Goal: Use online tool/utility

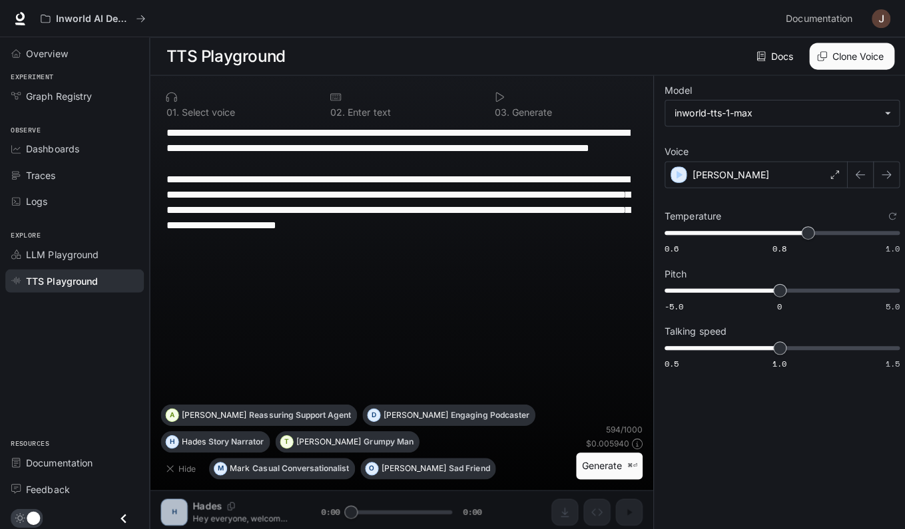
scroll to position [1107, 0]
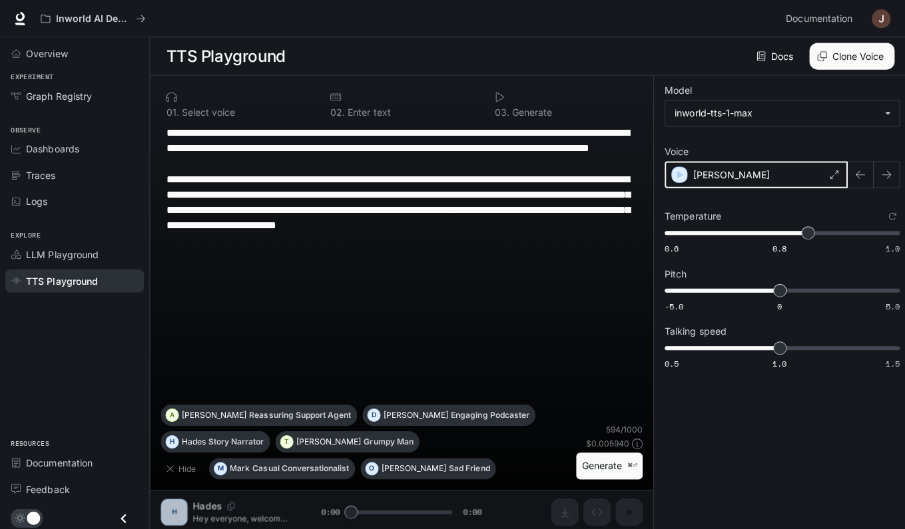
click at [679, 174] on icon "button" at bounding box center [675, 173] width 13 height 13
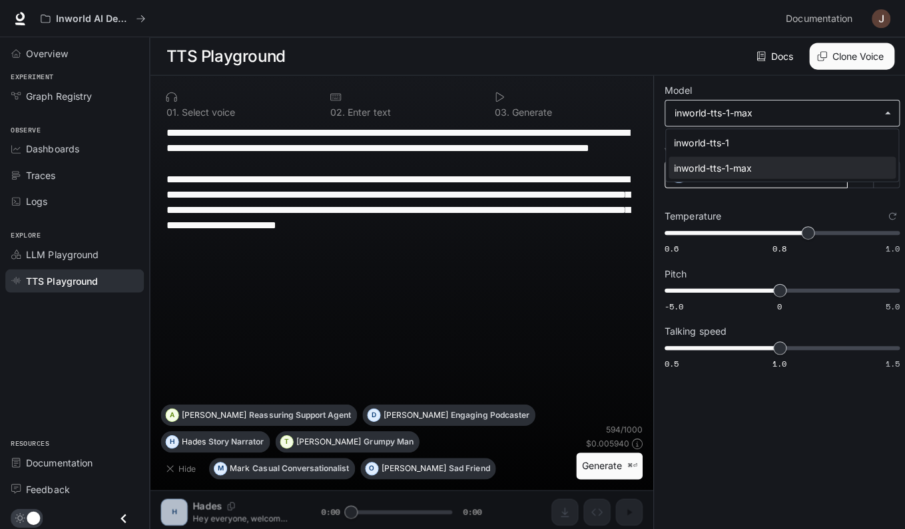
click at [762, 117] on body "**********" at bounding box center [452, 265] width 905 height 530
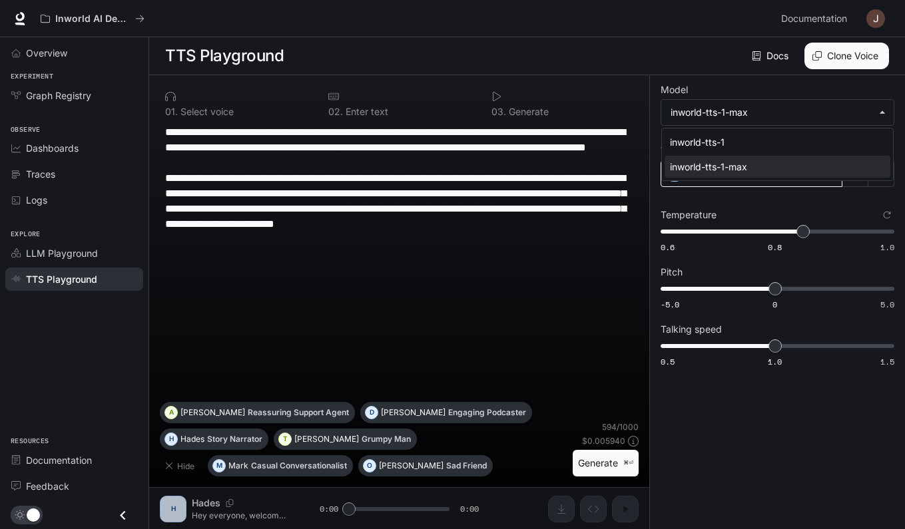
click at [774, 198] on div at bounding box center [452, 264] width 905 height 529
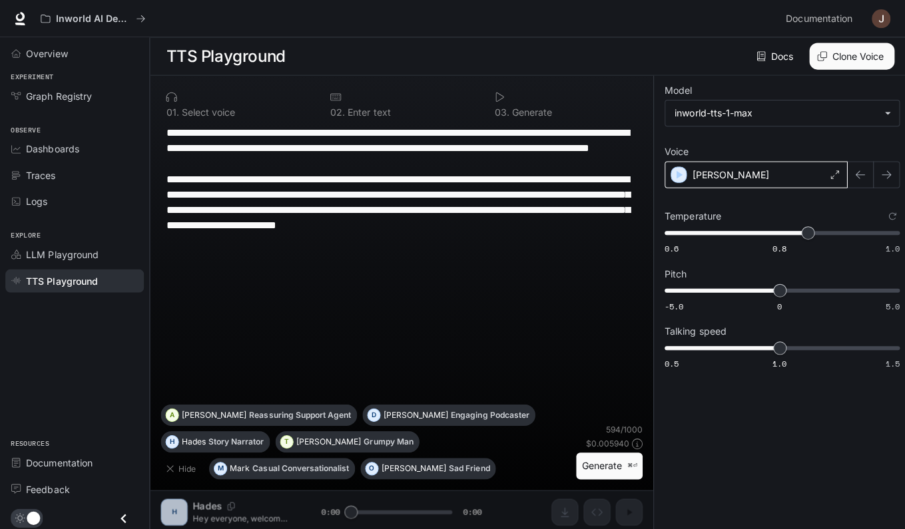
click at [765, 169] on div "[PERSON_NAME]" at bounding box center [752, 173] width 182 height 27
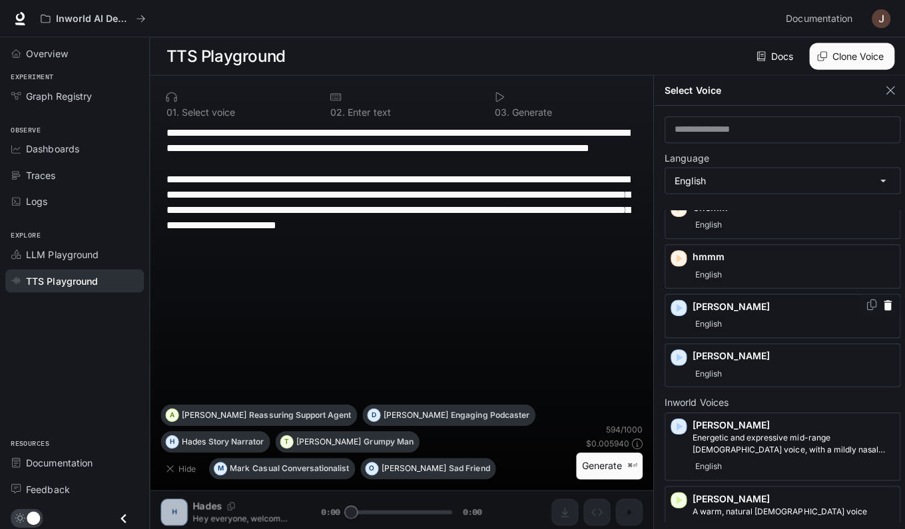
scroll to position [32, 0]
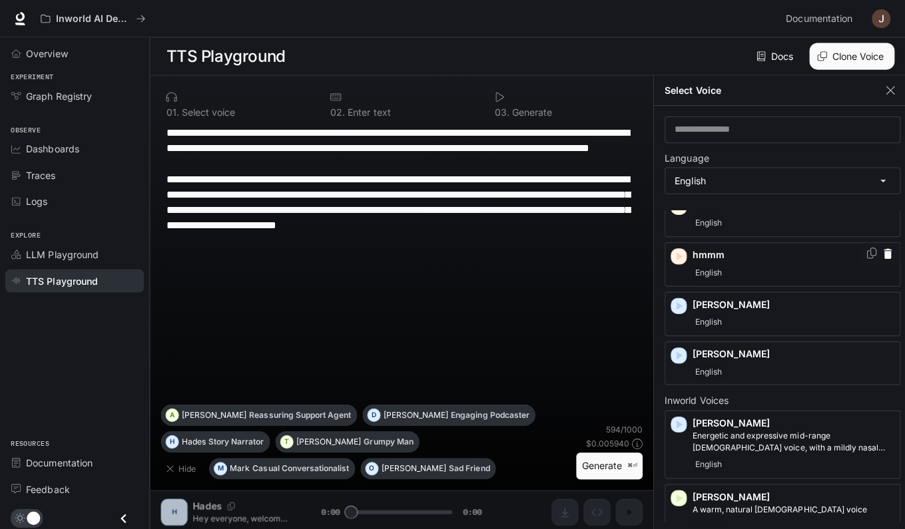
click at [677, 254] on icon "button" at bounding box center [676, 255] width 6 height 8
click at [674, 350] on icon "button" at bounding box center [676, 354] width 6 height 8
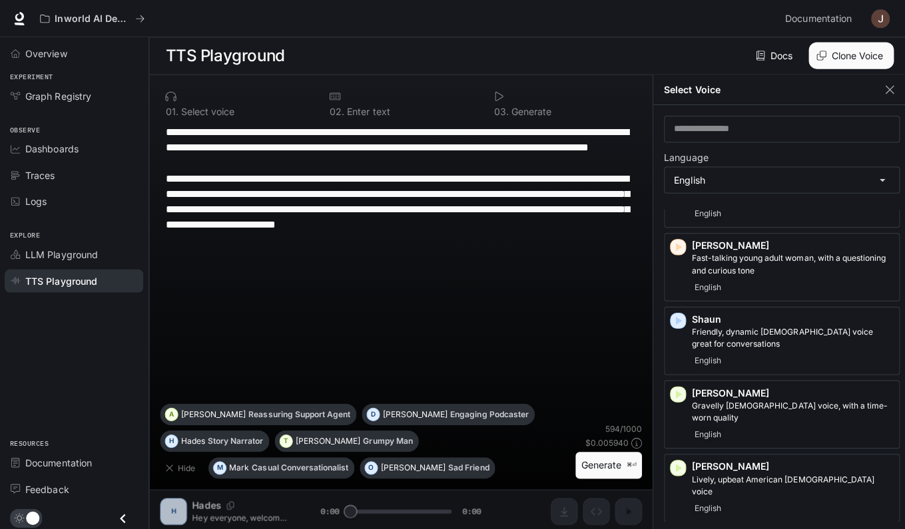
scroll to position [1269, 0]
click at [672, 313] on icon "button" at bounding box center [674, 319] width 13 height 13
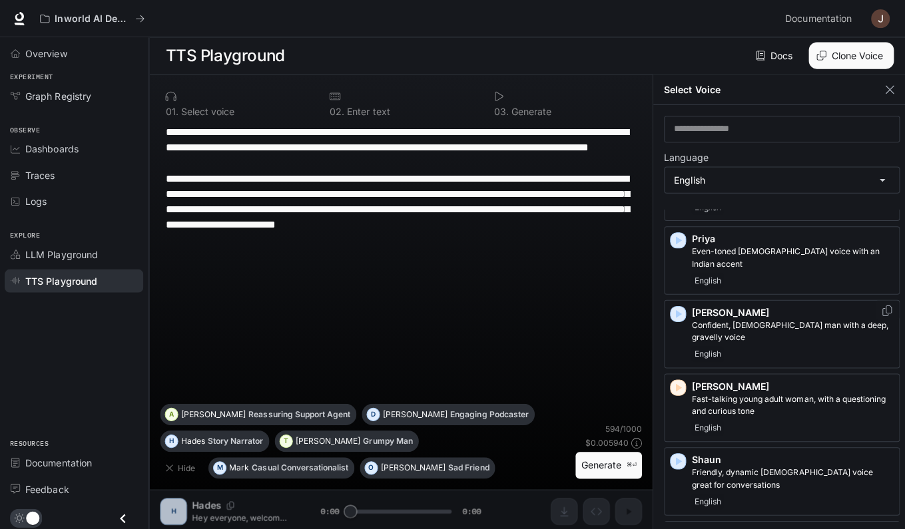
scroll to position [1129, 0]
click at [673, 310] on icon "button" at bounding box center [676, 314] width 6 height 8
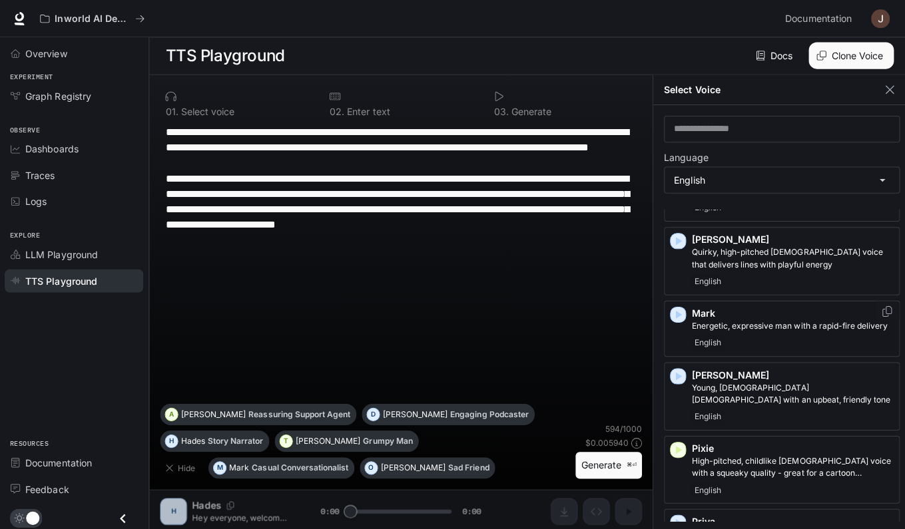
scroll to position [844, 0]
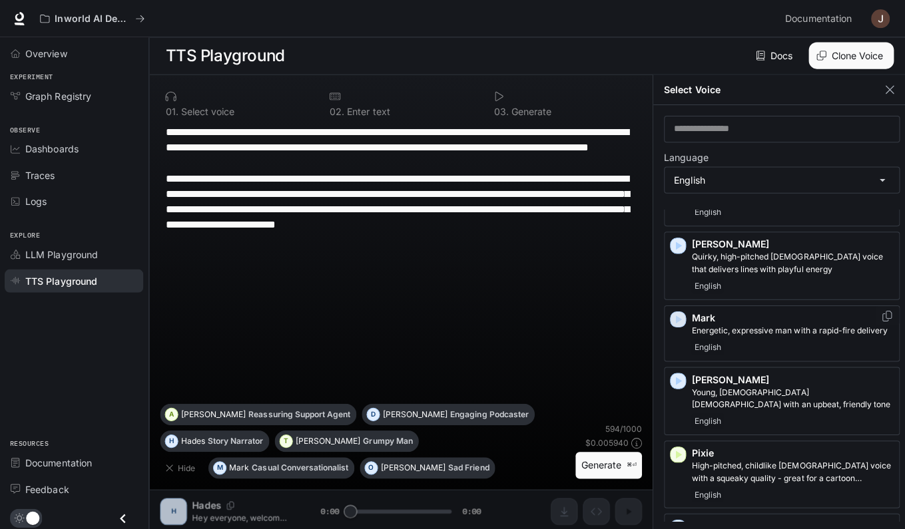
click at [676, 314] on icon "button" at bounding box center [676, 318] width 6 height 8
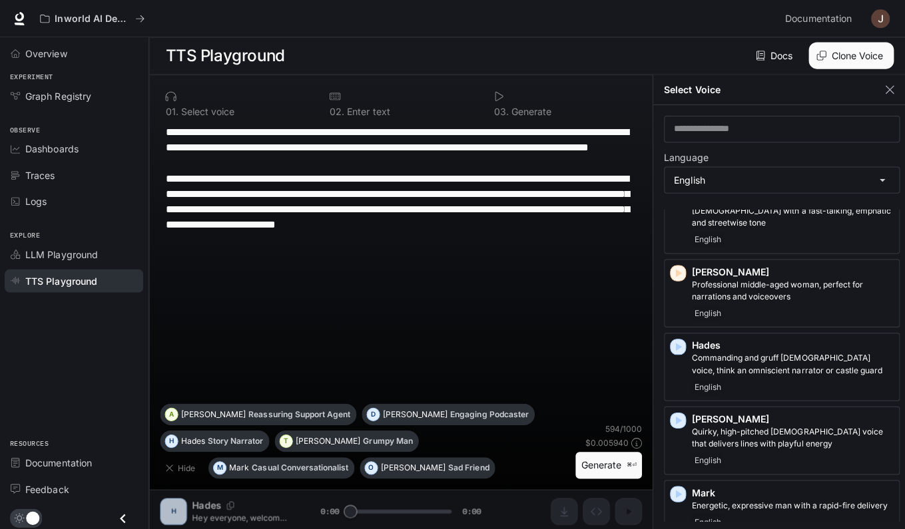
scroll to position [669, 0]
click at [670, 340] on icon "button" at bounding box center [674, 346] width 13 height 13
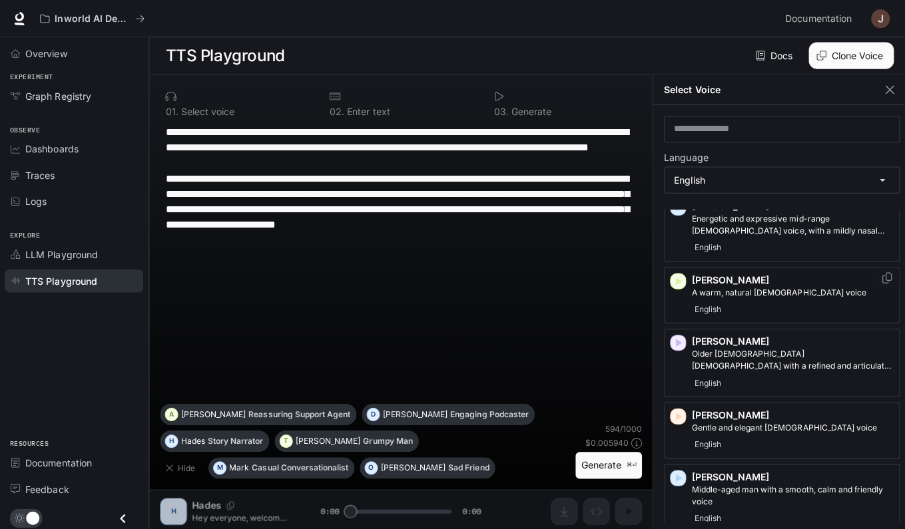
scroll to position [243, 0]
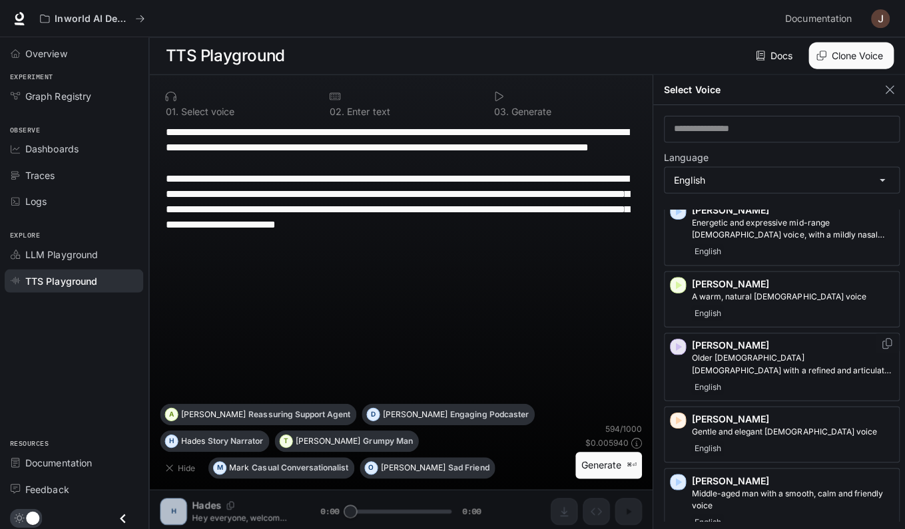
click at [673, 341] on icon "button" at bounding box center [676, 345] width 6 height 8
click at [876, 336] on icon "Copy Voice ID" at bounding box center [882, 341] width 13 height 11
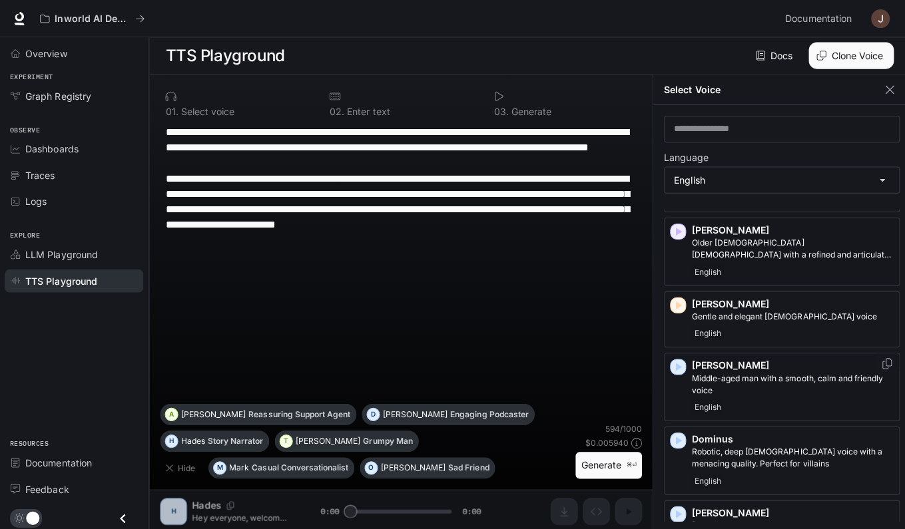
scroll to position [360, 0]
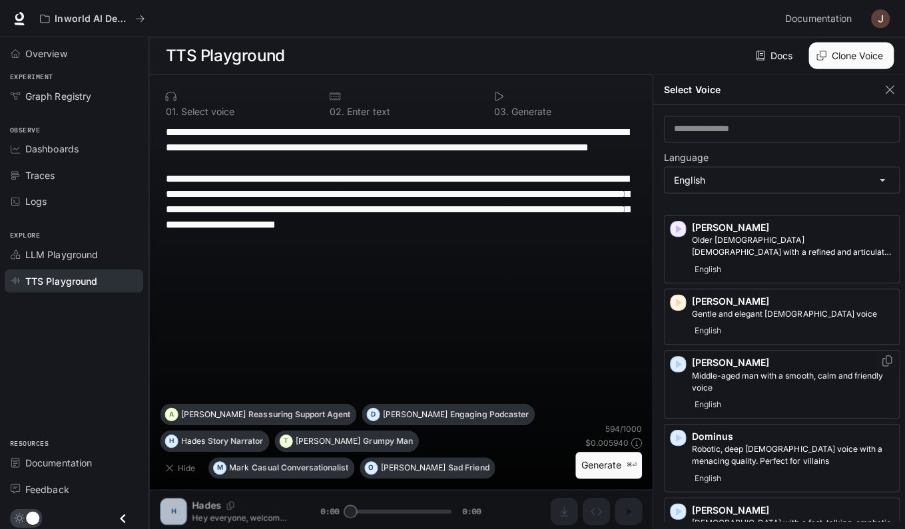
click at [674, 358] on icon "button" at bounding box center [676, 362] width 6 height 8
click at [673, 358] on icon "button" at bounding box center [676, 362] width 6 height 8
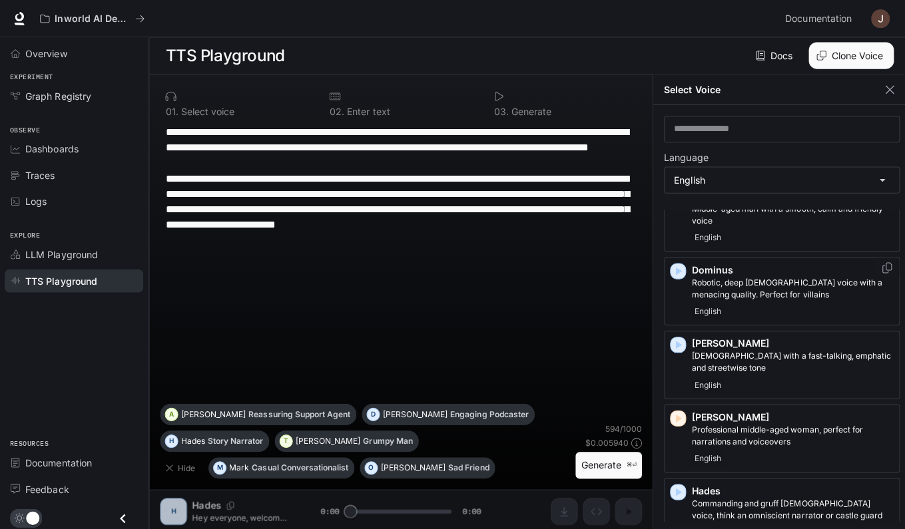
scroll to position [529, 0]
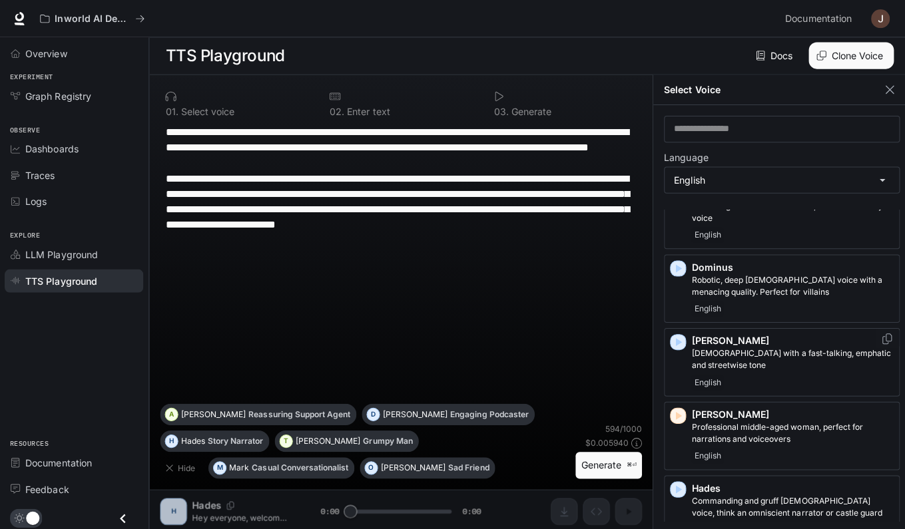
click at [673, 336] on icon "button" at bounding box center [676, 340] width 6 height 8
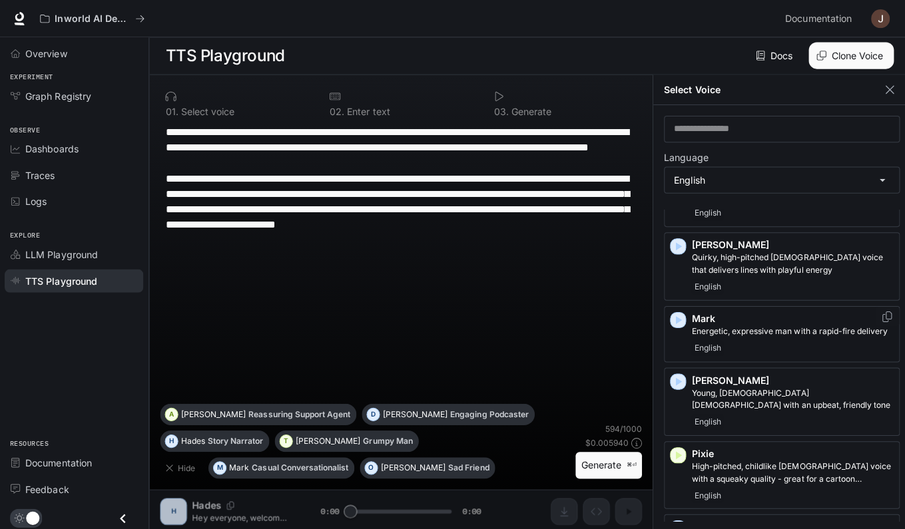
scroll to position [844, 0]
click at [675, 311] on icon "button" at bounding box center [674, 317] width 13 height 13
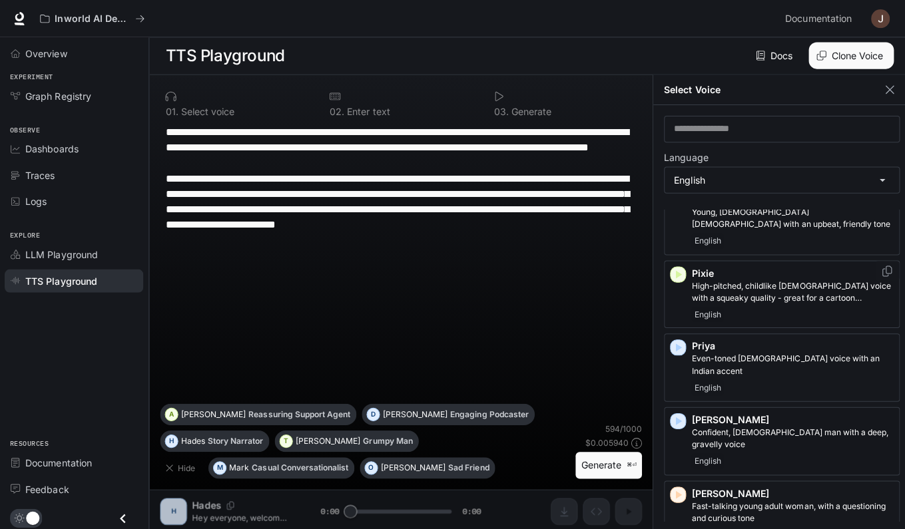
scroll to position [1051, 0]
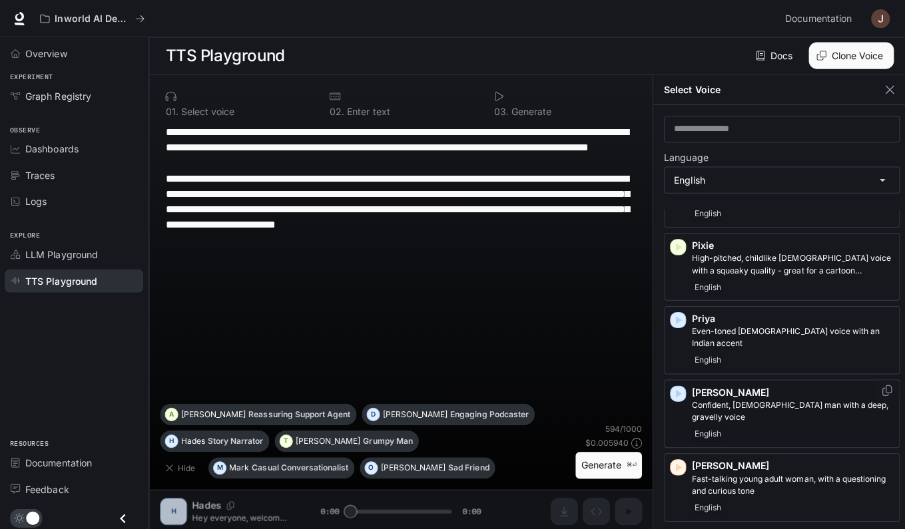
click at [674, 388] on icon "button" at bounding box center [676, 392] width 6 height 8
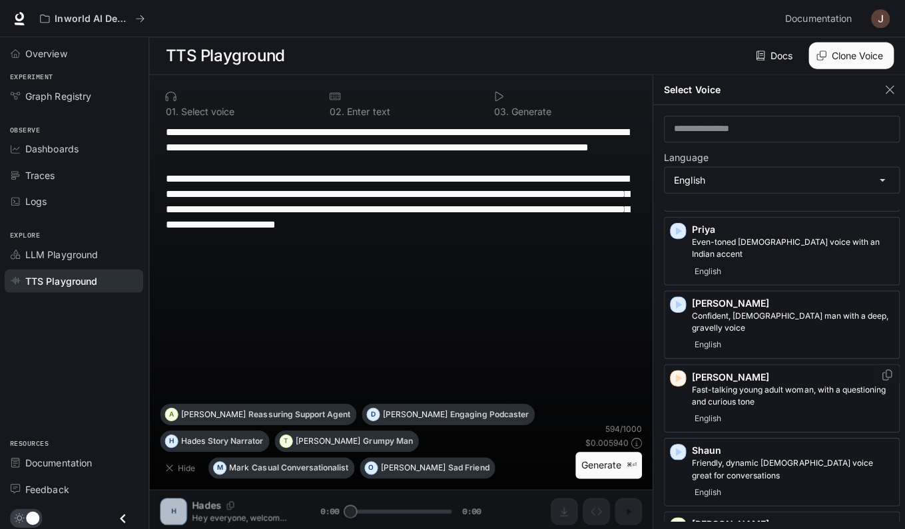
scroll to position [1141, 0]
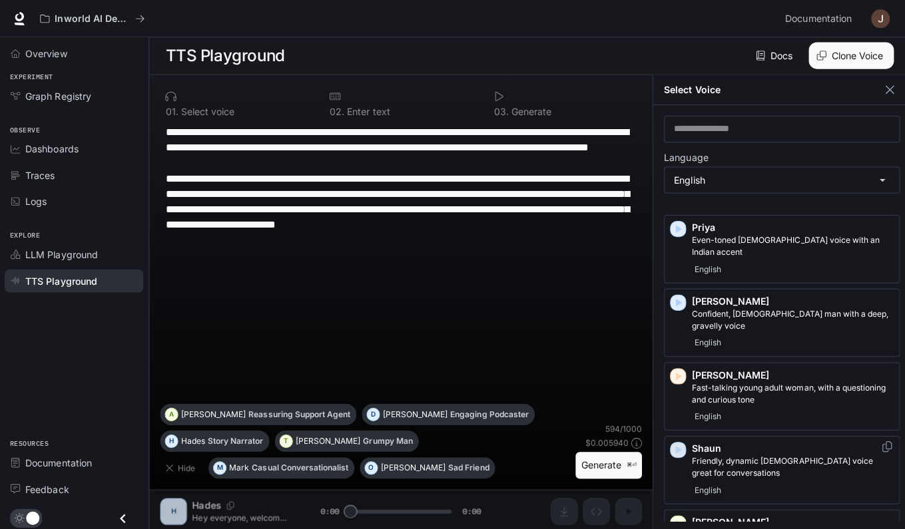
click at [674, 444] on icon "button" at bounding box center [676, 448] width 6 height 8
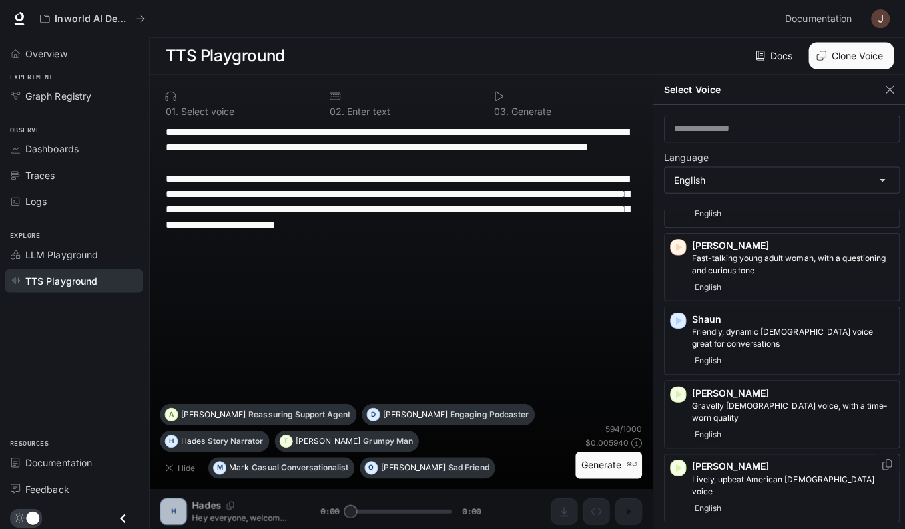
scroll to position [1269, 0]
click at [673, 389] on icon "button" at bounding box center [676, 393] width 6 height 8
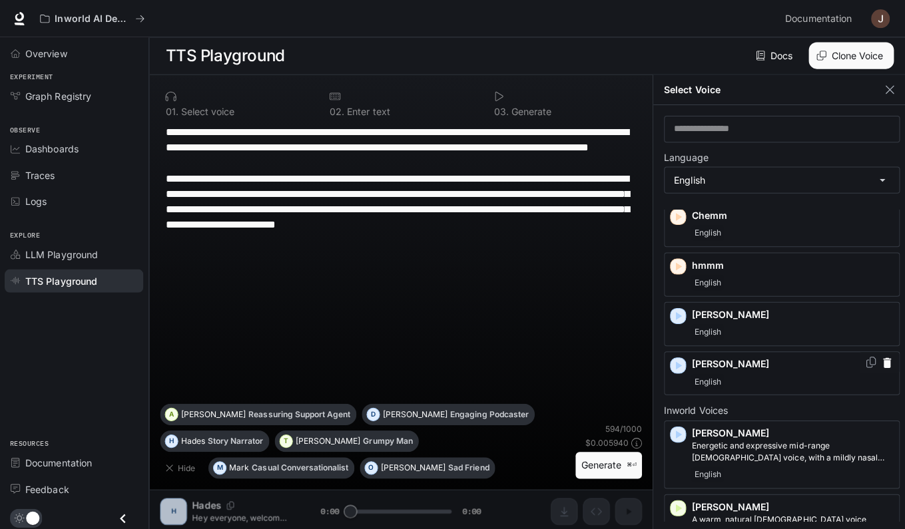
scroll to position [19, 0]
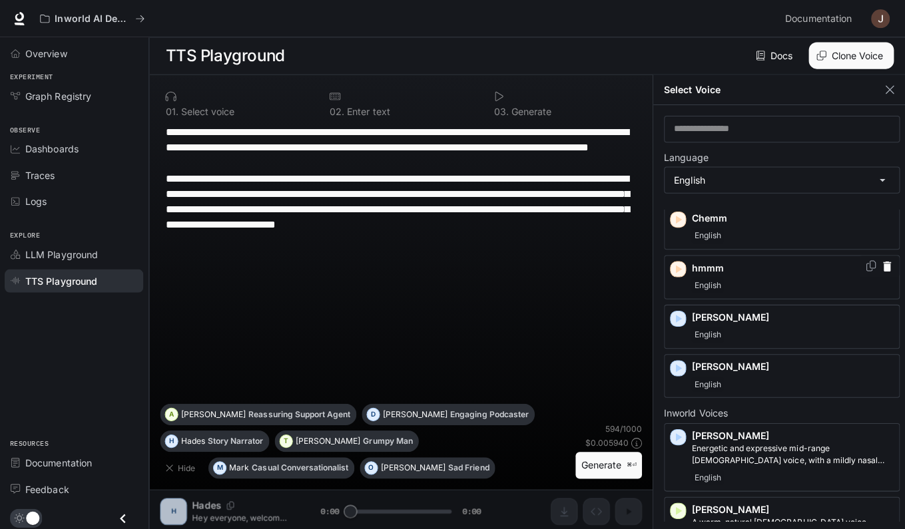
click at [670, 262] on icon "button" at bounding box center [674, 267] width 13 height 13
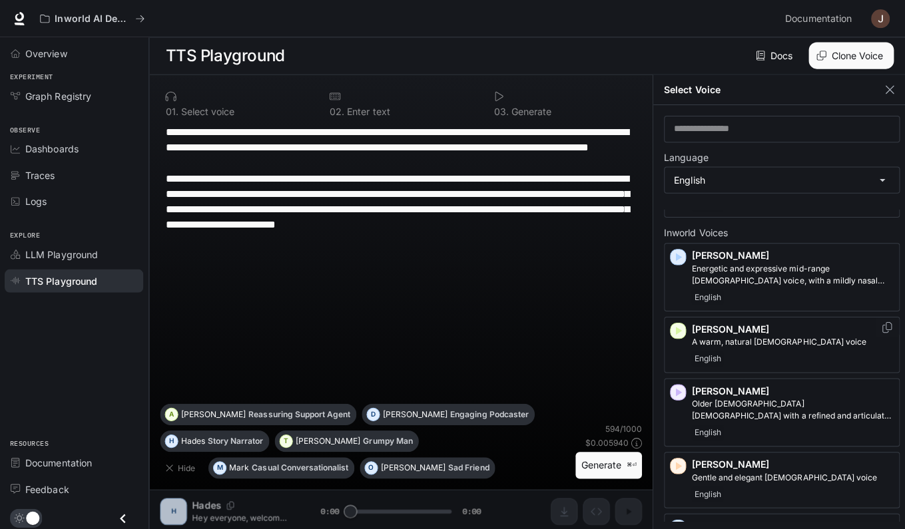
scroll to position [200, 0]
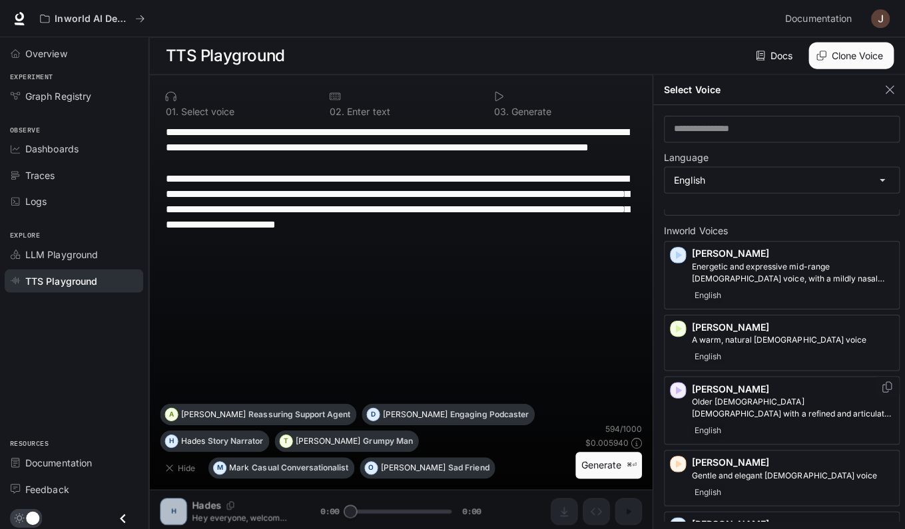
click at [673, 384] on icon "button" at bounding box center [676, 388] width 6 height 8
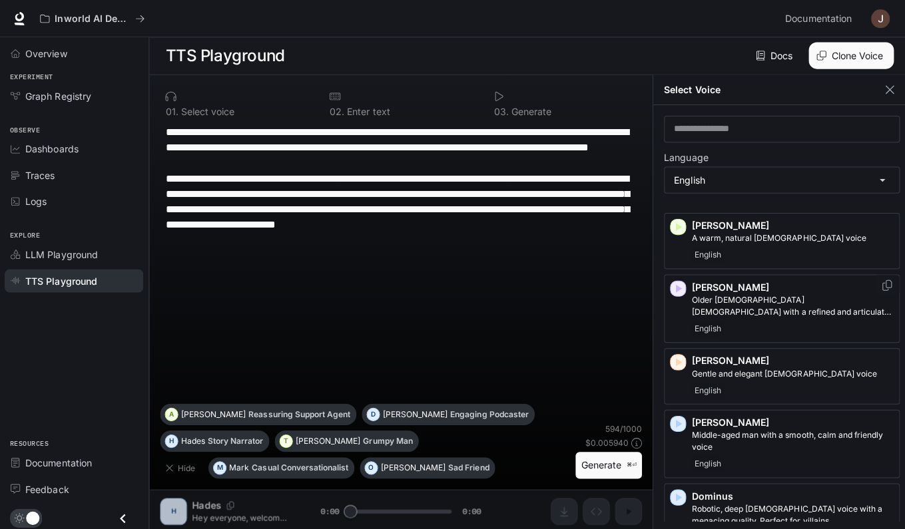
scroll to position [304, 0]
